Goal: Information Seeking & Learning: Understand process/instructions

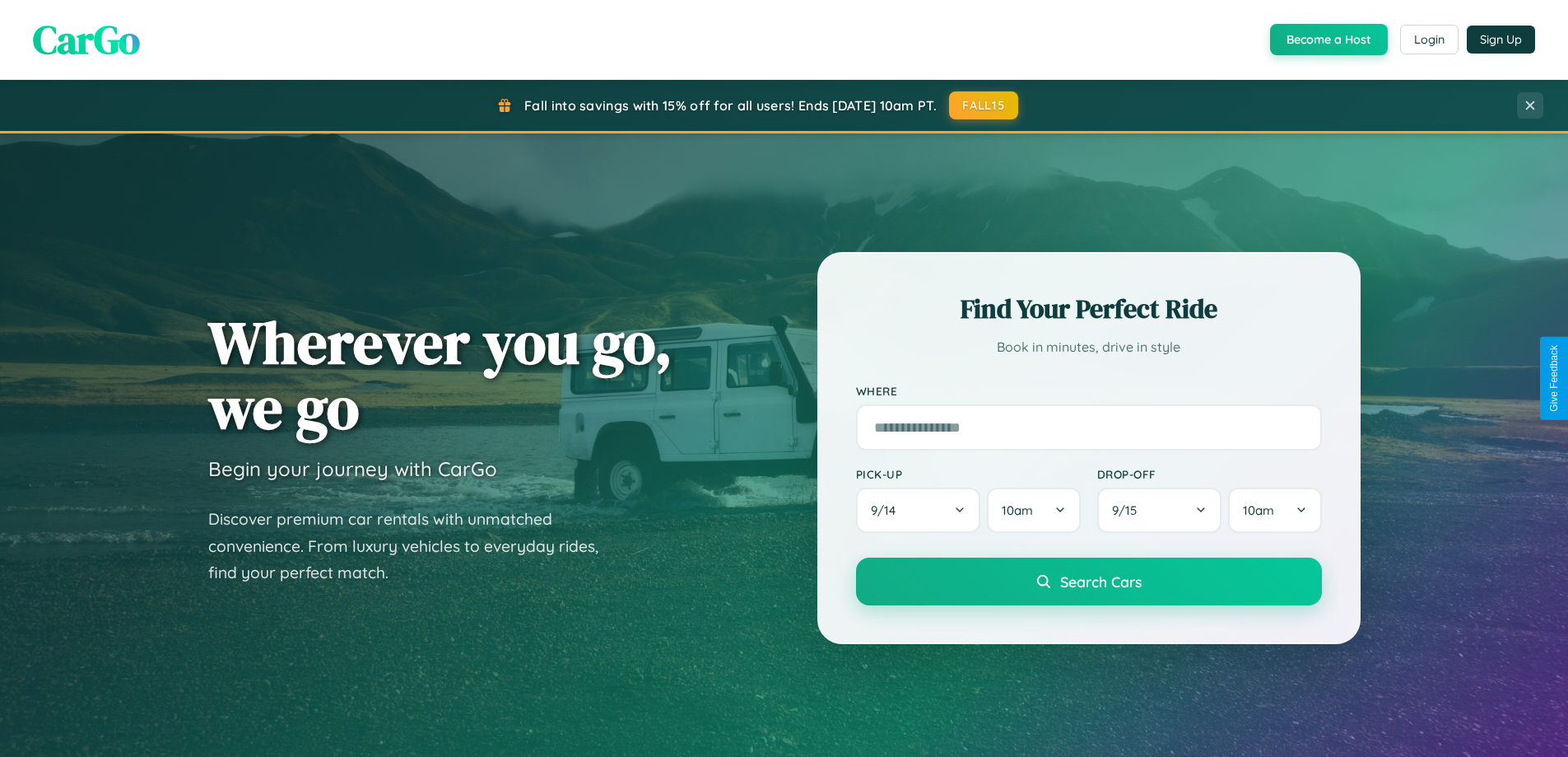
scroll to position [710, 0]
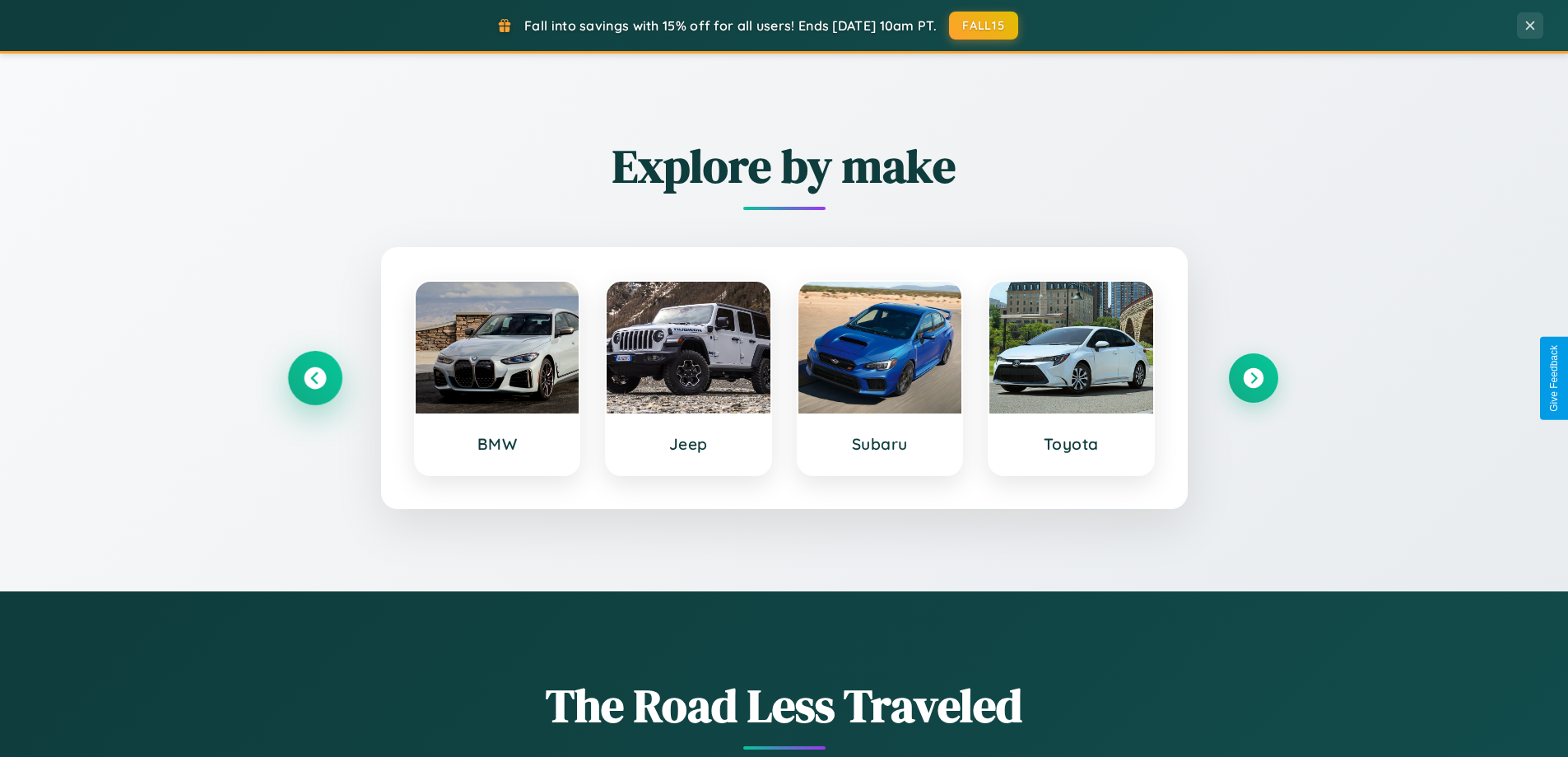
click at [315, 378] on icon at bounding box center [315, 378] width 22 height 22
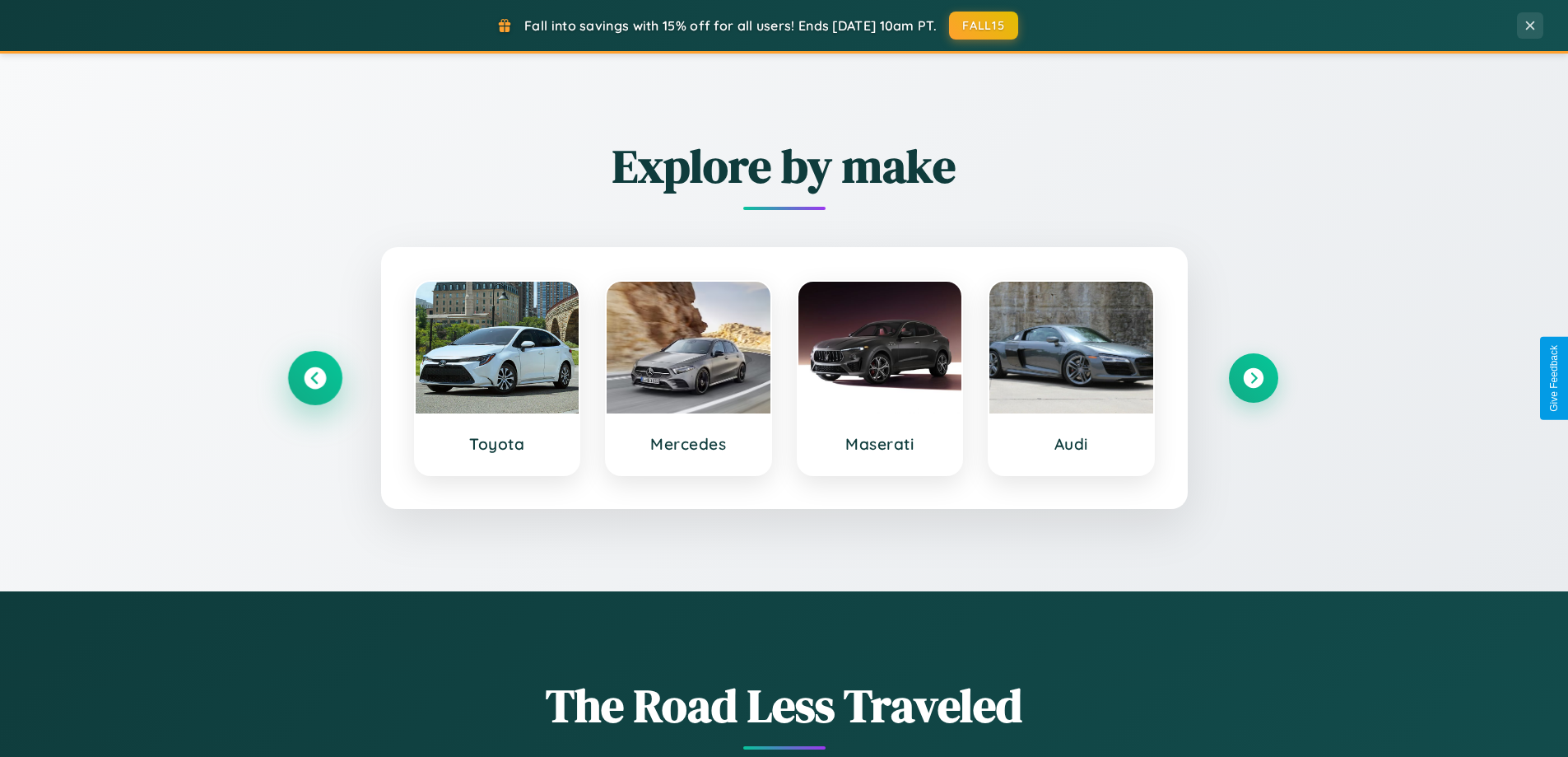
scroll to position [2646, 0]
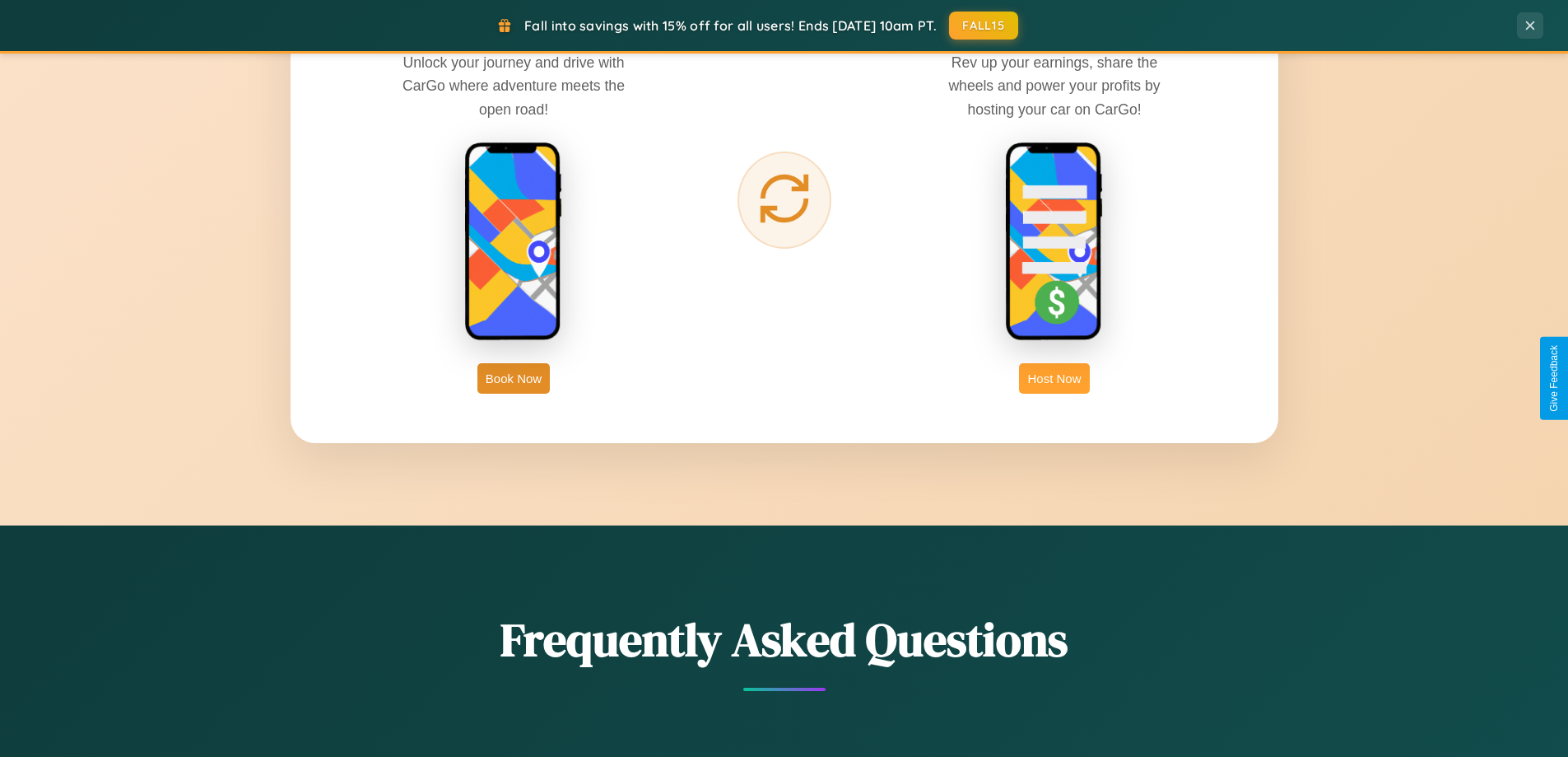
click at [1054, 378] on button "Host Now" at bounding box center [1053, 378] width 70 height 31
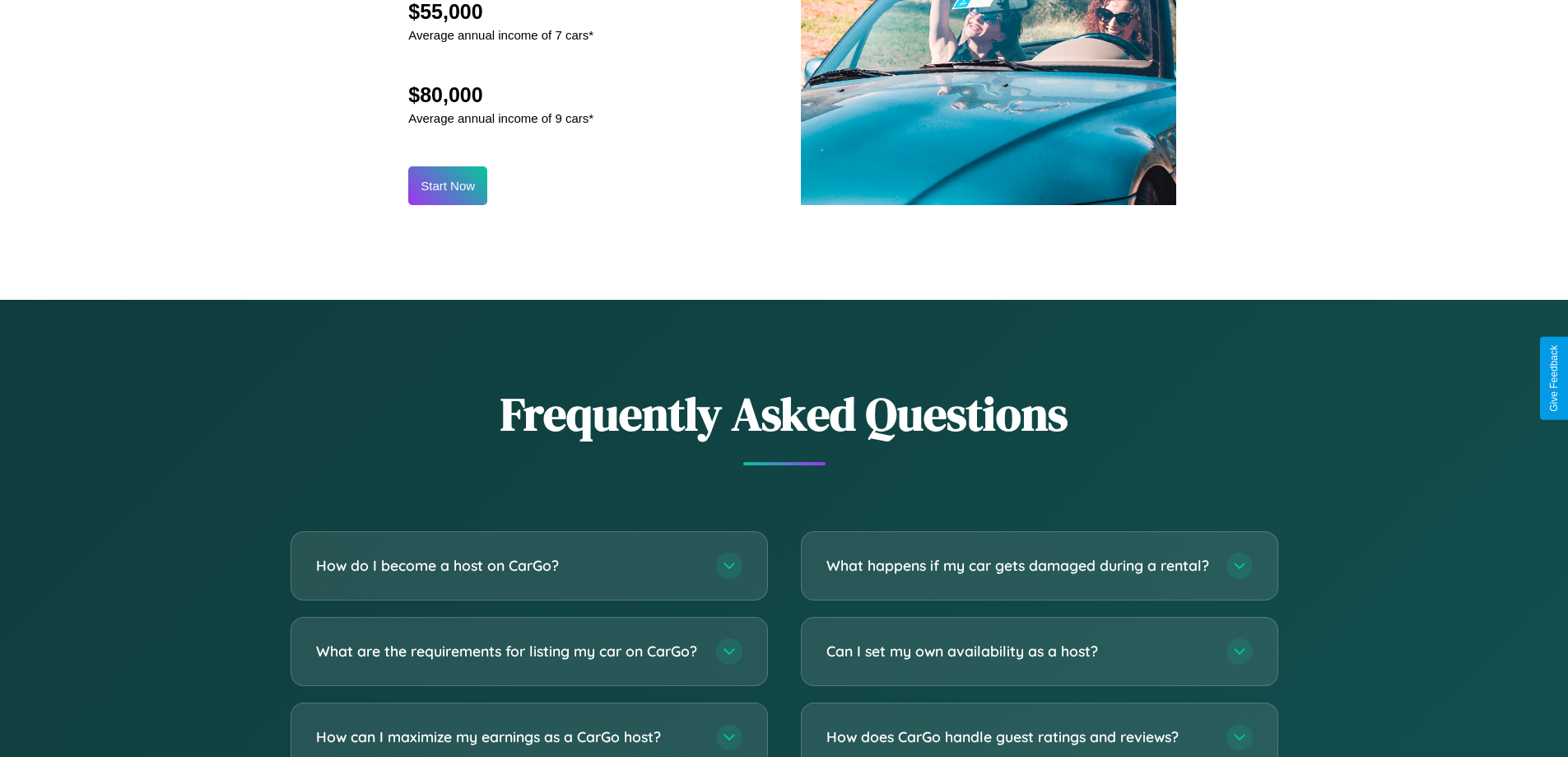
scroll to position [2225, 0]
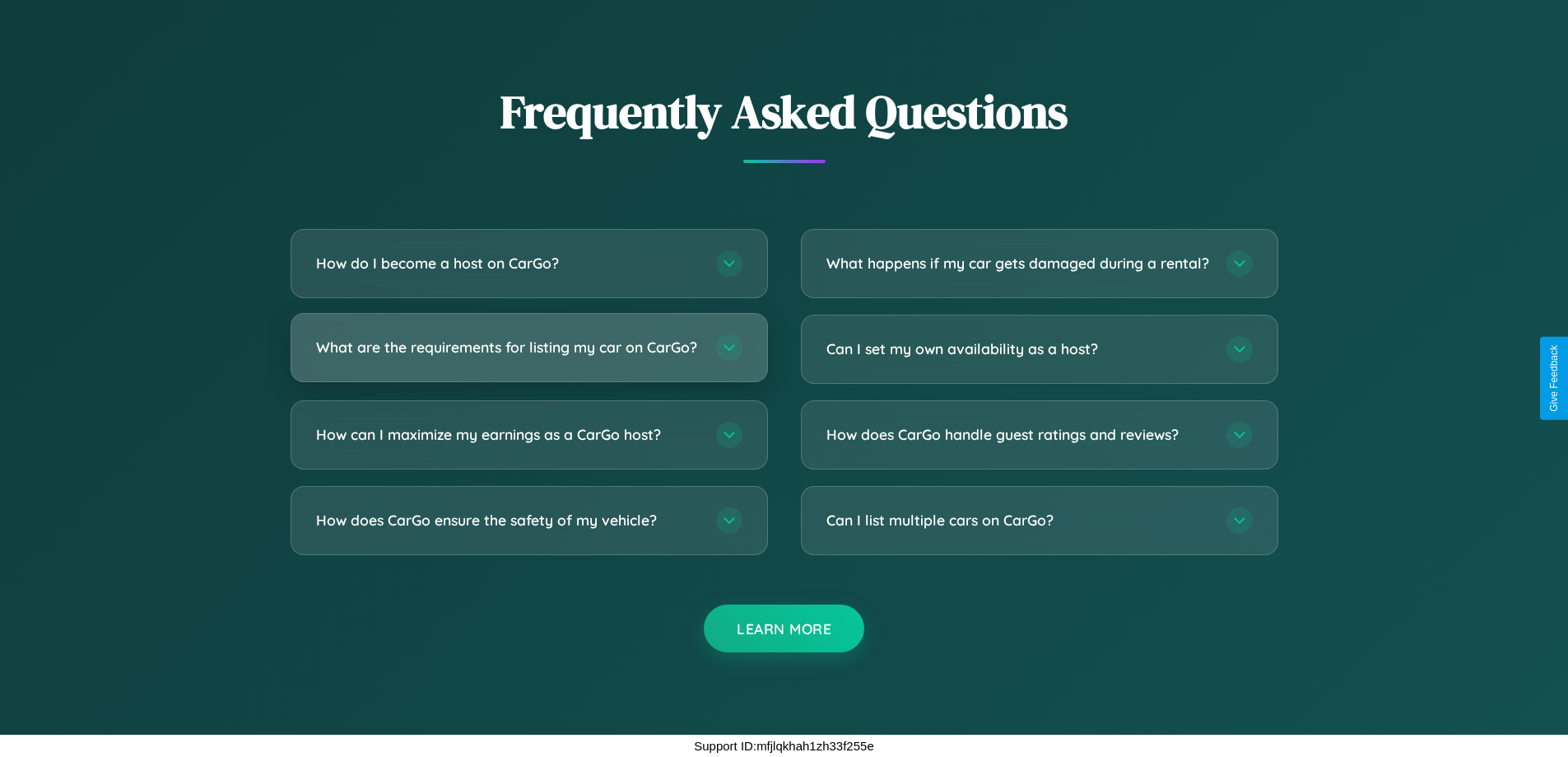
click at [529, 342] on h3 "What are the requirements for listing my car on CarGo?" at bounding box center [507, 347] width 383 height 21
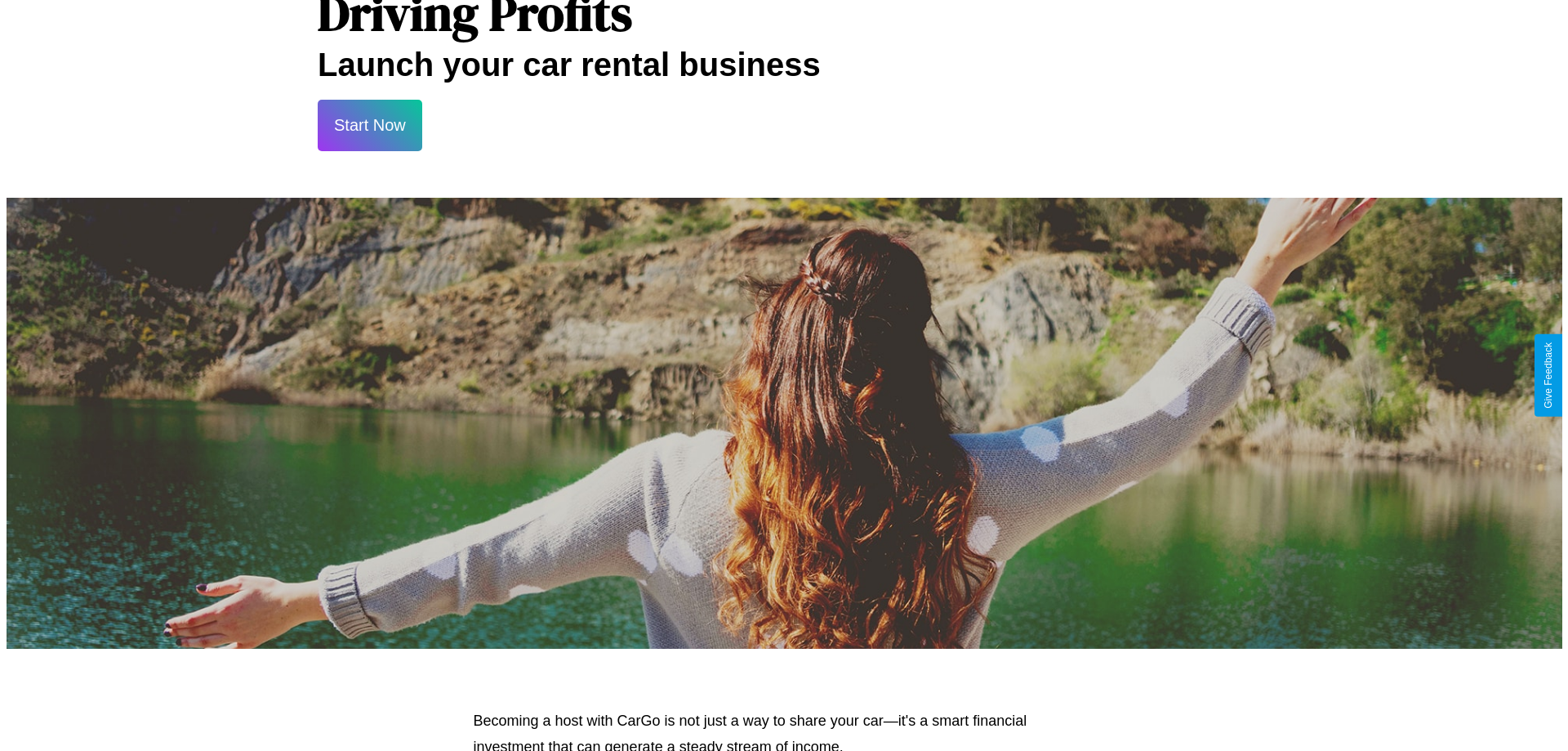
scroll to position [0, 0]
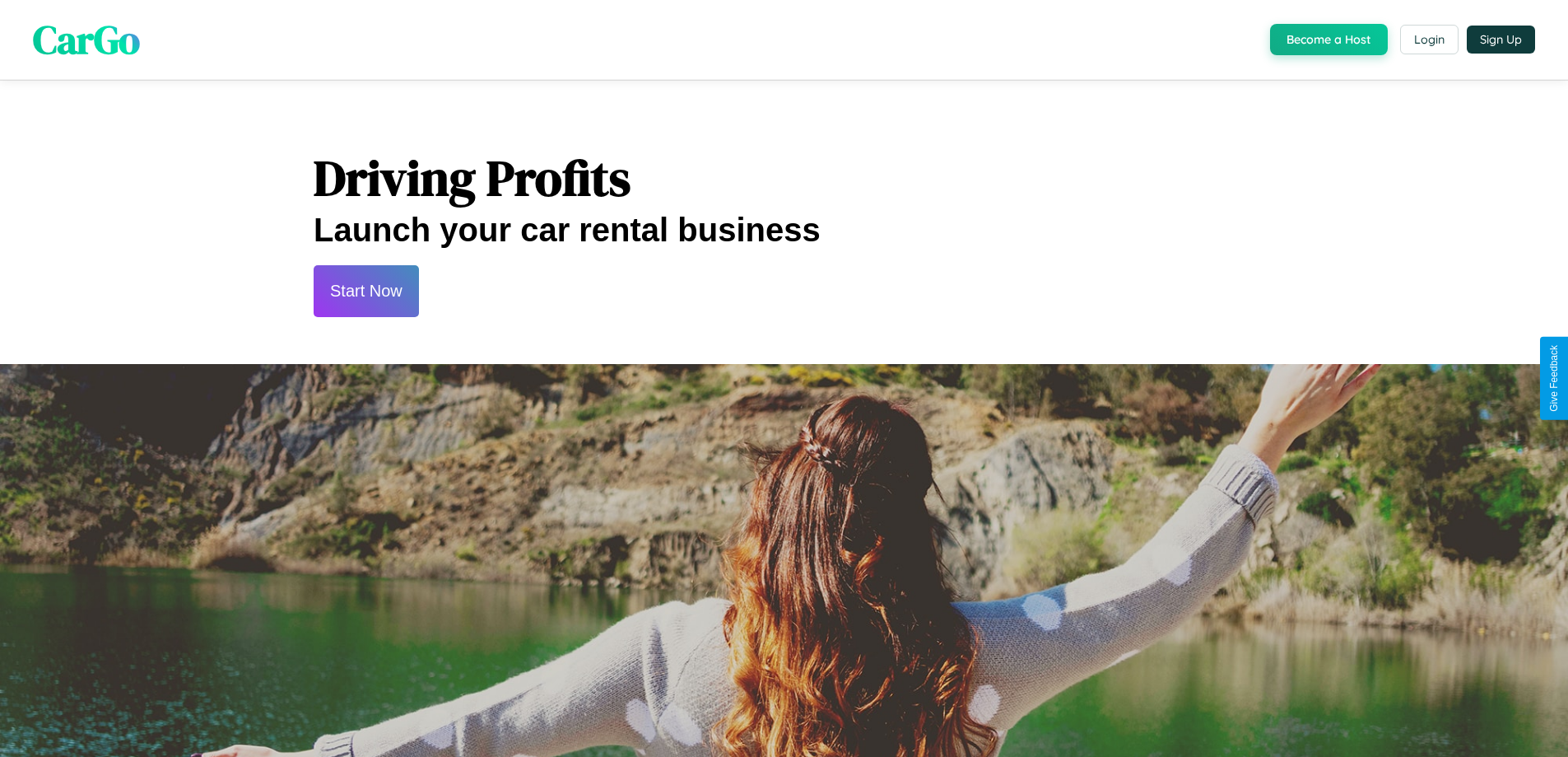
click at [365, 291] on button "Start Now" at bounding box center [366, 291] width 106 height 52
